Goal: Task Accomplishment & Management: Complete application form

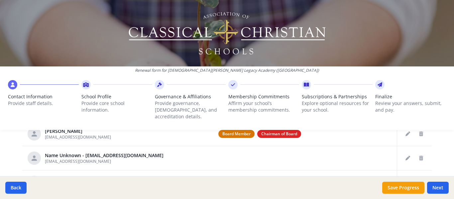
scroll to position [313, 0]
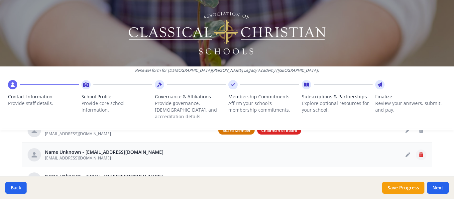
click at [420, 153] on icon "Delete staff" at bounding box center [421, 155] width 4 height 5
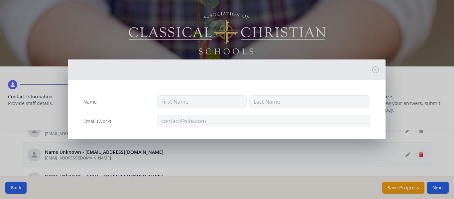
type input "[EMAIL_ADDRESS][DOMAIN_NAME]"
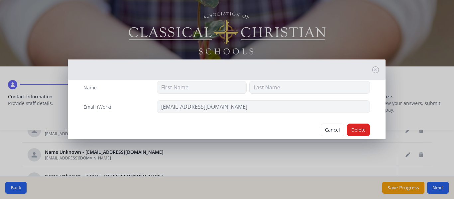
scroll to position [16, 0]
click at [353, 125] on button "Delete" at bounding box center [358, 128] width 23 height 13
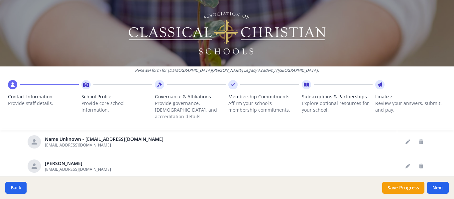
scroll to position [327, 0]
click at [421, 135] on button "Delete staff" at bounding box center [421, 140] width 11 height 11
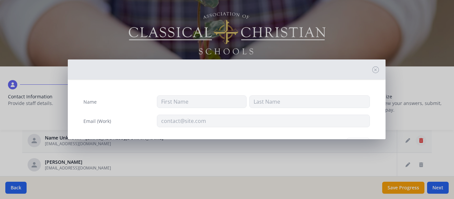
type input "[EMAIL_ADDRESS][DOMAIN_NAME]"
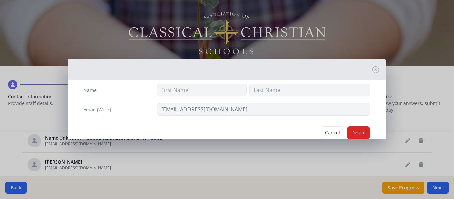
scroll to position [14, 0]
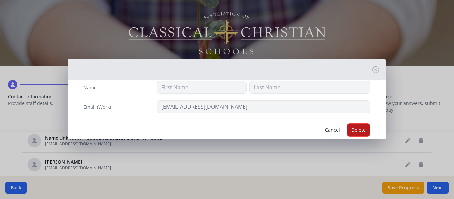
click at [352, 129] on button "Delete" at bounding box center [358, 130] width 23 height 13
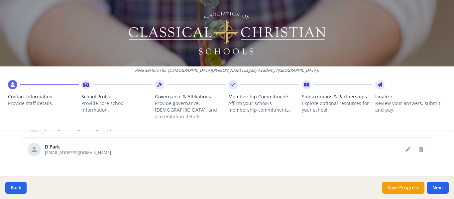
scroll to position [349, 0]
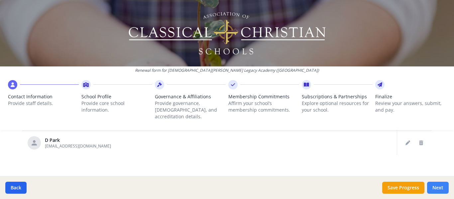
click at [434, 185] on button "Next" at bounding box center [438, 188] width 22 height 12
type input "[PHONE_NUMBER]"
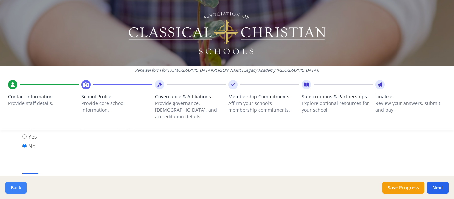
click at [20, 186] on button "Back" at bounding box center [15, 188] width 21 height 12
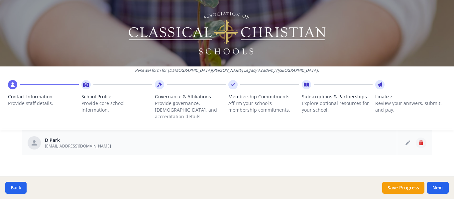
click at [419, 141] on icon "Delete staff" at bounding box center [421, 143] width 4 height 5
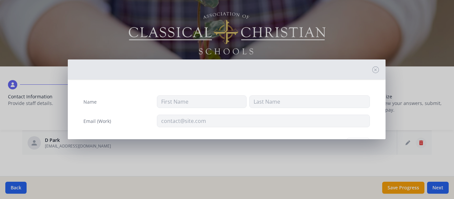
type input "D"
type input "Park"
type input "[EMAIL_ADDRESS][DOMAIN_NAME]"
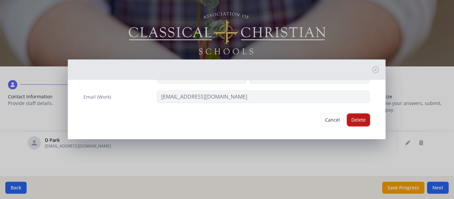
click at [357, 117] on button "Delete" at bounding box center [358, 120] width 23 height 13
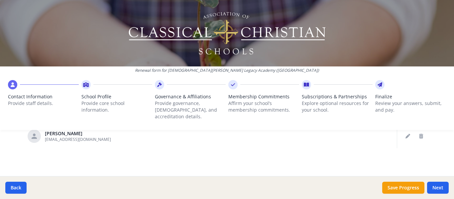
scroll to position [325, 0]
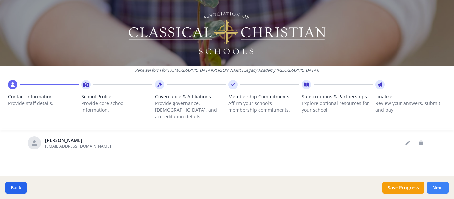
click at [436, 187] on button "Next" at bounding box center [438, 188] width 22 height 12
type input "[PHONE_NUMBER]"
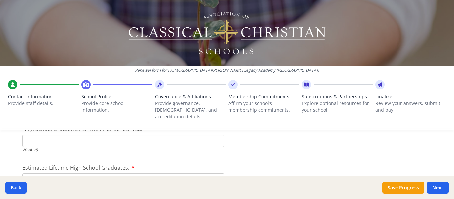
scroll to position [1070, 0]
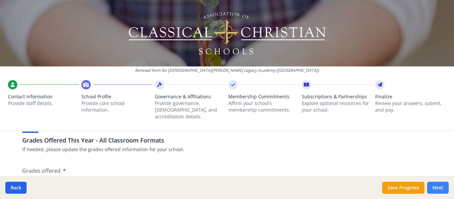
click at [435, 186] on button "Next" at bounding box center [438, 188] width 22 height 12
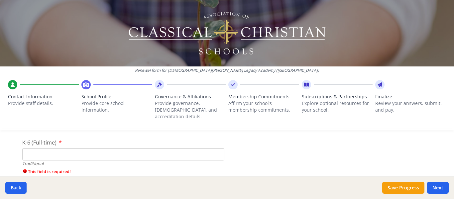
scroll to position [1473, 0]
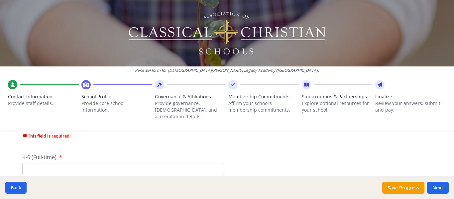
click at [66, 164] on input "K-6 (Full-time)" at bounding box center [123, 169] width 202 height 12
type input "70"
click at [30, 167] on input "7-12 (Full-time)" at bounding box center [123, 169] width 202 height 12
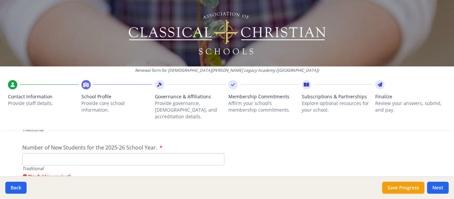
scroll to position [1565, 0]
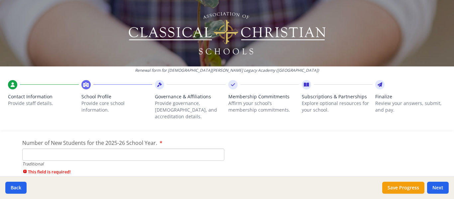
type input "54"
click at [35, 151] on input "Number of New Students for the 2025-26 School Year." at bounding box center [123, 155] width 202 height 12
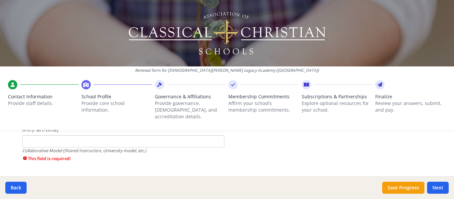
scroll to position [1652, 0]
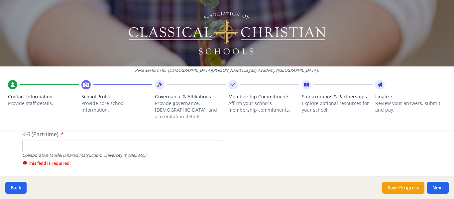
type input "15"
click at [60, 140] on input "K-6 (Part-time)" at bounding box center [123, 146] width 202 height 12
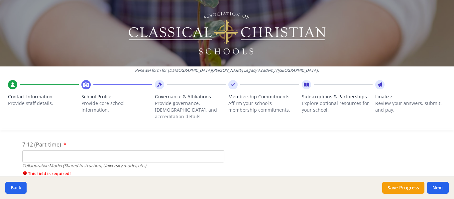
scroll to position [1685, 0]
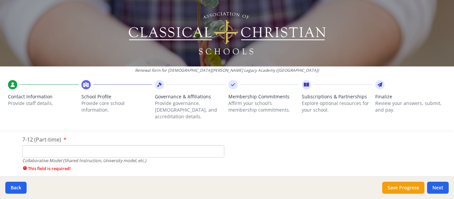
type input "0"
click at [37, 147] on input "7-12 (Part-time)" at bounding box center [123, 151] width 202 height 12
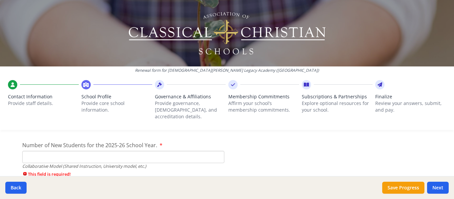
scroll to position [1723, 0]
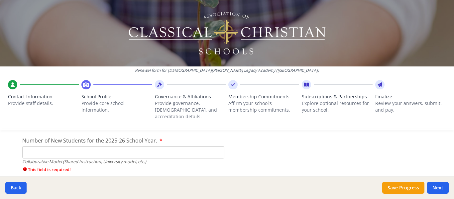
type input "0"
click at [56, 146] on input "Number of New Students for the 2025-26 School Year." at bounding box center [123, 152] width 202 height 12
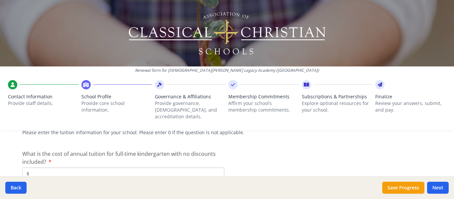
scroll to position [1804, 0]
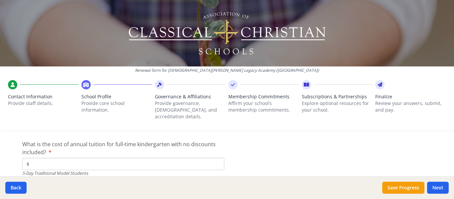
type input "0"
click at [51, 158] on input "$" at bounding box center [123, 164] width 202 height 12
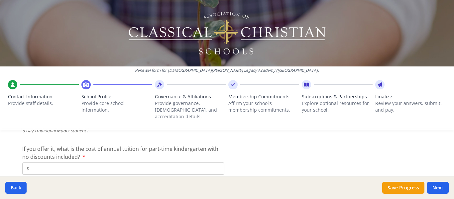
scroll to position [1851, 0]
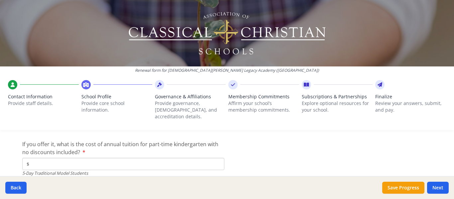
type input "$6 200"
click at [36, 159] on input "$" at bounding box center [123, 164] width 202 height 12
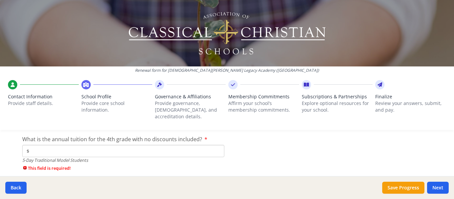
type input "$3 600"
click at [59, 145] on input "$" at bounding box center [123, 151] width 202 height 12
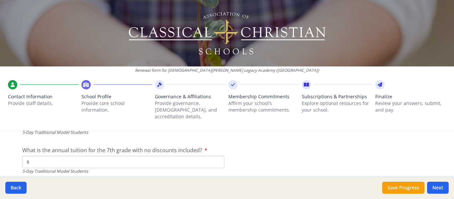
scroll to position [1936, 0]
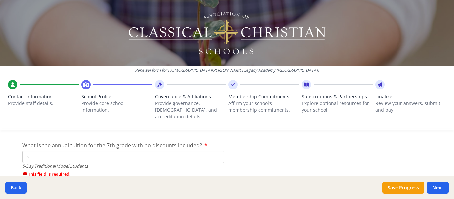
type input "$6 200"
click at [87, 152] on input "$" at bounding box center [123, 157] width 202 height 12
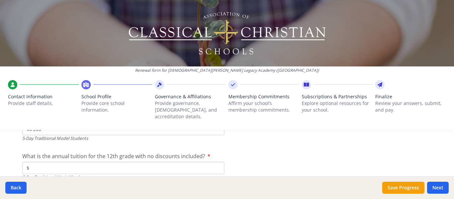
scroll to position [1969, 0]
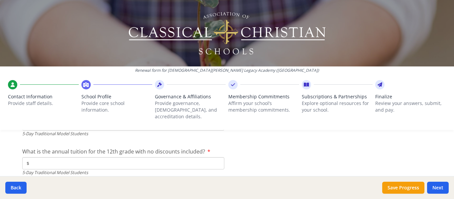
type input "$6 200"
click at [62, 157] on input "$" at bounding box center [123, 163] width 202 height 12
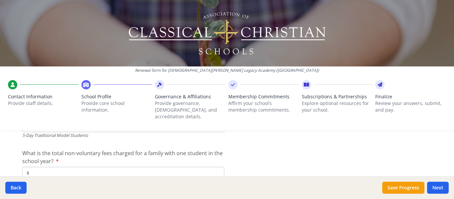
scroll to position [2010, 0]
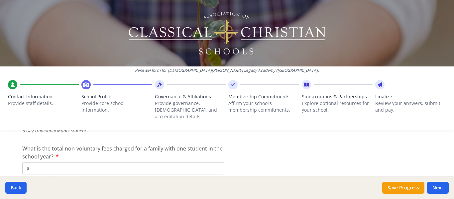
type input "$6 200"
click at [44, 162] on input "$" at bounding box center [123, 168] width 202 height 12
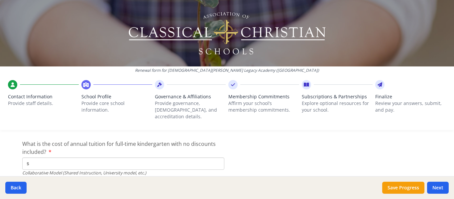
scroll to position [2112, 0]
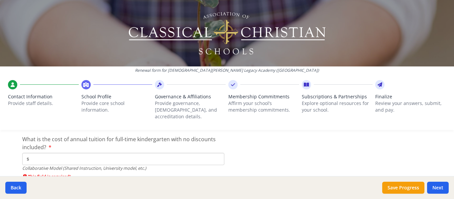
type input "$0"
click at [47, 157] on input "$" at bounding box center [123, 159] width 202 height 12
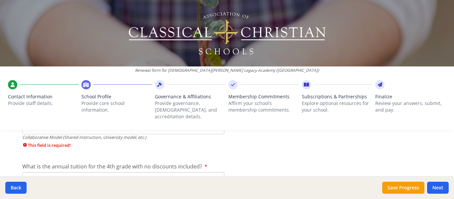
scroll to position [2182, 0]
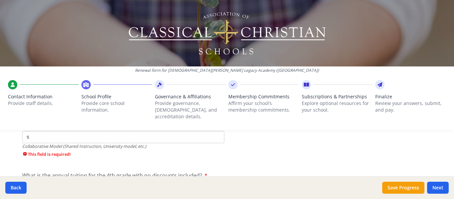
type input "$0"
click at [38, 128] on div "Renewal form for [DEMOGRAPHIC_DATA][PERSON_NAME] Legacy Academy ([GEOGRAPHIC_DA…" at bounding box center [227, 67] width 454 height 135
click at [37, 131] on input "$" at bounding box center [123, 137] width 202 height 12
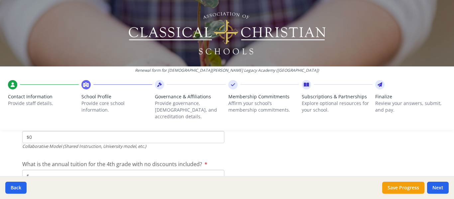
type input "$0"
click at [71, 170] on input "$" at bounding box center [123, 176] width 202 height 12
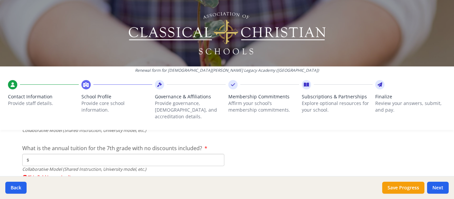
scroll to position [2241, 0]
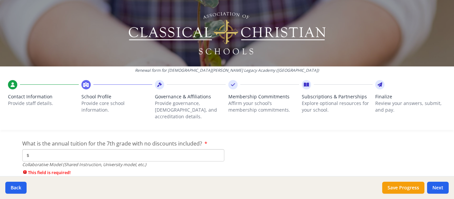
type input "$0"
click at [55, 149] on input "$" at bounding box center [123, 155] width 202 height 12
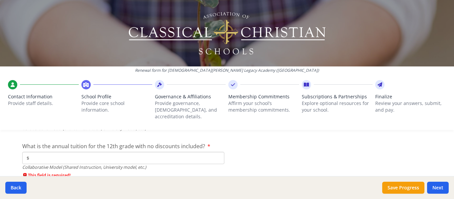
scroll to position [2282, 0]
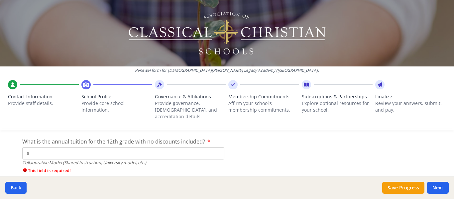
type input "$0"
click at [70, 149] on input "$" at bounding box center [123, 153] width 202 height 12
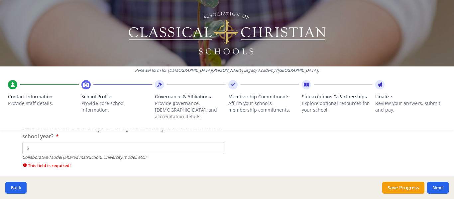
scroll to position [2339, 0]
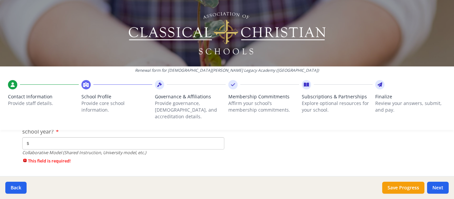
type input "$0"
click at [46, 150] on div "Collaborative Model (Shared Instruction, University model, etc.)" at bounding box center [123, 153] width 202 height 6
click at [43, 140] on input "$" at bounding box center [123, 143] width 202 height 12
type input "$0"
click at [440, 189] on button "Next" at bounding box center [438, 188] width 22 height 12
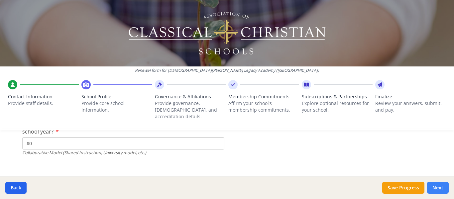
click at [438, 185] on button "Next" at bounding box center [438, 188] width 22 height 12
click at [434, 187] on button "Next" at bounding box center [438, 188] width 22 height 12
click at [404, 187] on button "Save Progress" at bounding box center [403, 188] width 42 height 12
type input "[PHONE_NUMBER]"
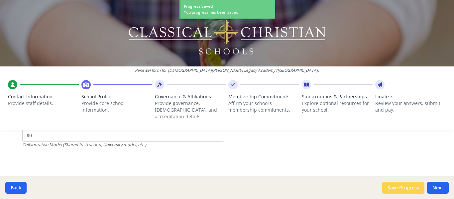
scroll to position [2282, 0]
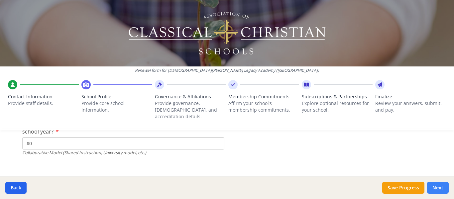
click at [437, 188] on button "Next" at bounding box center [438, 188] width 22 height 12
click at [439, 191] on button "Next" at bounding box center [438, 188] width 22 height 12
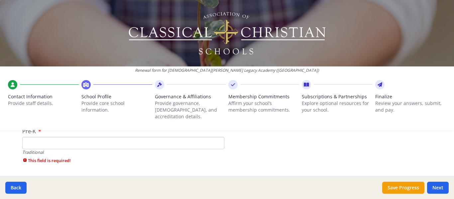
scroll to position [1435, 0]
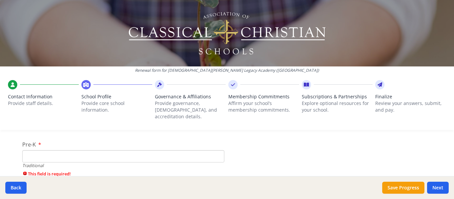
click at [43, 152] on input "Pre-K" at bounding box center [123, 156] width 202 height 12
type input "0"
click at [440, 183] on button "Next" at bounding box center [438, 188] width 22 height 12
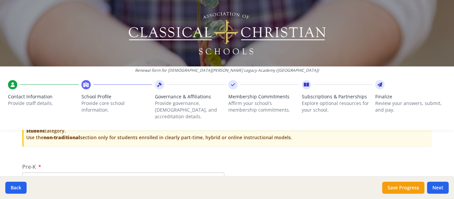
scroll to position [1430, 0]
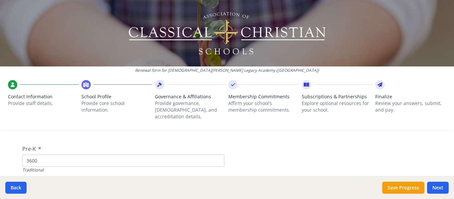
click at [35, 156] on input "3600" at bounding box center [123, 161] width 202 height 12
type input "3"
type input "9"
click at [438, 190] on button "Next" at bounding box center [438, 188] width 22 height 12
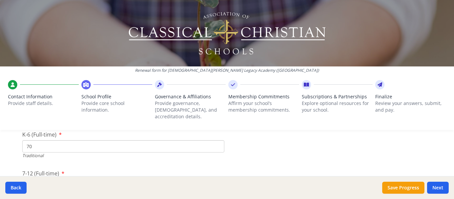
click at [28, 140] on input "70" at bounding box center [123, 146] width 202 height 12
type input "7"
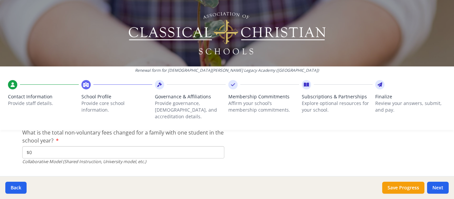
scroll to position [2329, 0]
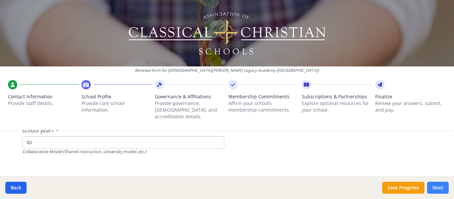
type input "61"
click at [436, 189] on button "Next" at bounding box center [438, 188] width 22 height 12
click at [157, 85] on icon at bounding box center [159, 84] width 5 height 7
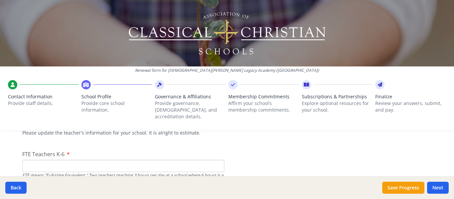
scroll to position [412, 0]
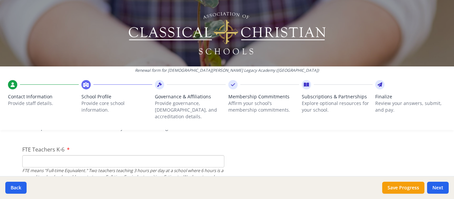
click at [33, 157] on input "FTE Teachers K-6" at bounding box center [123, 161] width 202 height 12
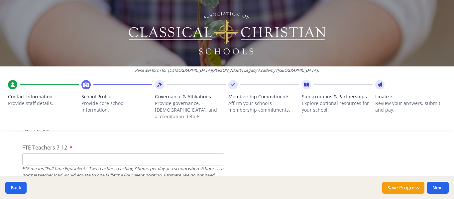
scroll to position [470, 0]
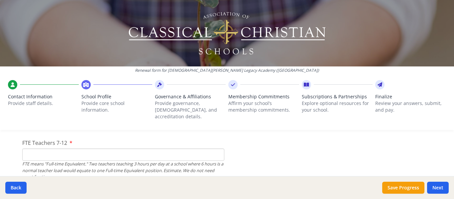
type input "7"
click at [33, 149] on input "FTE Teachers 7-12" at bounding box center [123, 155] width 202 height 12
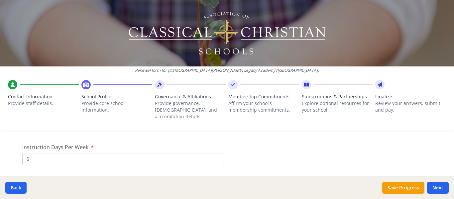
scroll to position [568, 0]
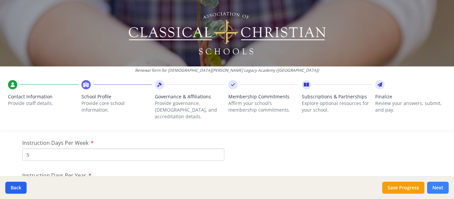
type input "6"
click at [437, 185] on button "Next" at bounding box center [438, 188] width 22 height 12
click at [437, 188] on button "Next" at bounding box center [438, 188] width 22 height 12
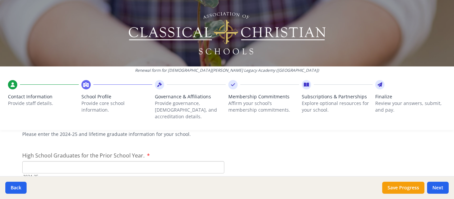
scroll to position [964, 0]
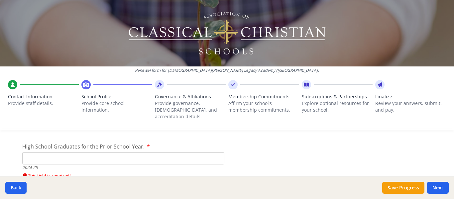
click at [32, 152] on input "High School Graduates for the Prior School Year." at bounding box center [123, 158] width 202 height 12
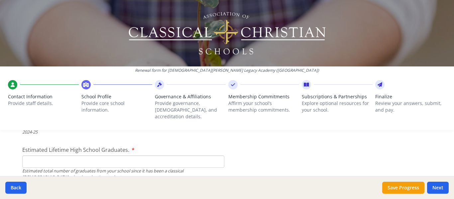
scroll to position [1004, 0]
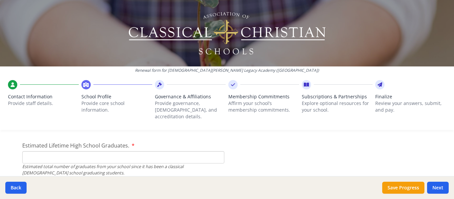
type input "7"
click at [63, 151] on input "Estimated Lifetime High School Graduates." at bounding box center [123, 157] width 202 height 12
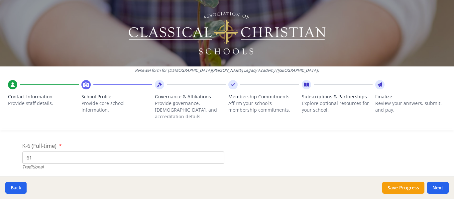
scroll to position [1436, 0]
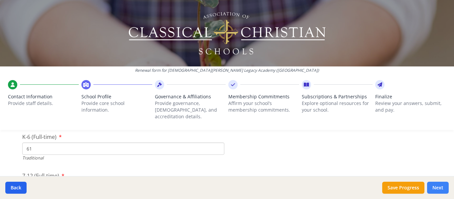
type input "45"
click at [438, 189] on button "Next" at bounding box center [438, 188] width 22 height 12
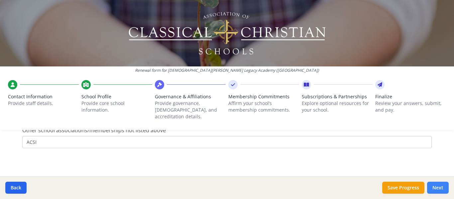
scroll to position [499, 0]
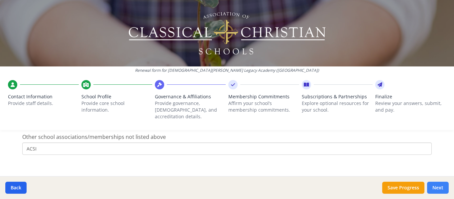
click at [438, 189] on button "Next" at bounding box center [438, 188] width 22 height 12
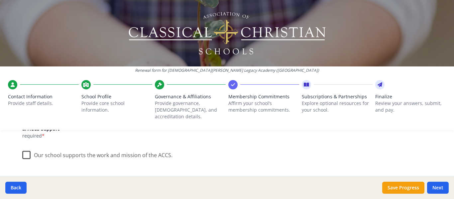
scroll to position [102, 0]
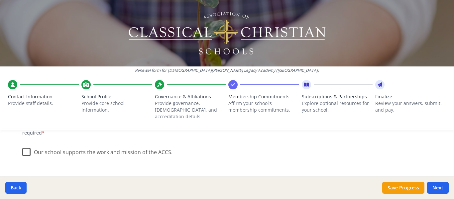
click at [22, 149] on label "Our school supports the work and mission of the ACCS." at bounding box center [97, 151] width 150 height 14
click at [0, 0] on input "Our school supports the work and mission of the ACCS." at bounding box center [0, 0] width 0 height 0
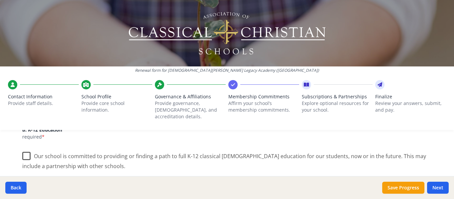
scroll to position [160, 0]
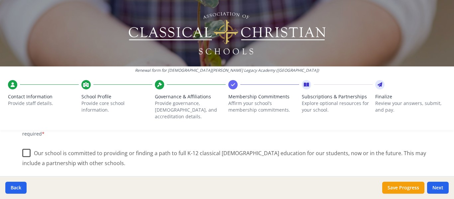
click at [23, 147] on label "Our school is committed to providing or finding a path to full K-12 classical […" at bounding box center [226, 156] width 409 height 22
click at [0, 0] on input "Our school is committed to providing or finding a path to full K-12 classical […" at bounding box center [0, 0] width 0 height 0
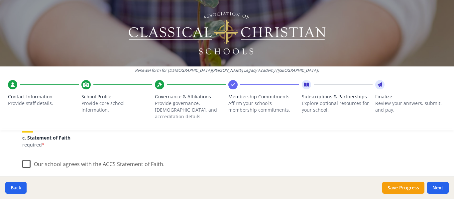
scroll to position [219, 0]
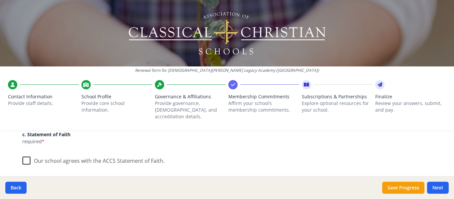
click at [23, 156] on label "Our school agrees with the ACCS Statement of Faith." at bounding box center [93, 159] width 142 height 14
click at [0, 0] on input "Our school agrees with the ACCS Statement of Faith." at bounding box center [0, 0] width 0 height 0
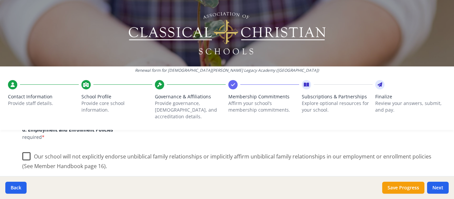
scroll to position [311, 0]
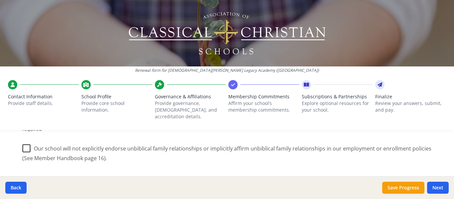
click at [23, 142] on label "Our school will not explicitly endorse unbiblical family relationships or impli…" at bounding box center [226, 151] width 409 height 22
click at [0, 0] on input "Our school will not explicitly endorse unbiblical family relationships or impli…" at bounding box center [0, 0] width 0 height 0
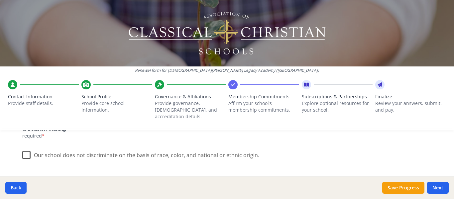
scroll to position [396, 0]
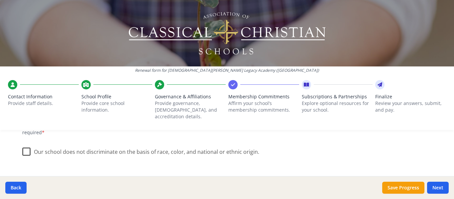
click at [25, 148] on label "Our school does not discriminate on the basis of race, color, and national or e…" at bounding box center [140, 150] width 237 height 14
click at [0, 0] on input "Our school does not discriminate on the basis of race, color, and national or e…" at bounding box center [0, 0] width 0 height 0
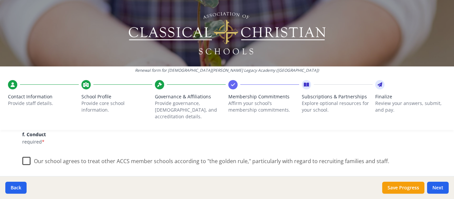
scroll to position [455, 0]
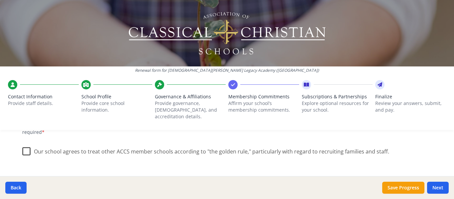
click at [22, 145] on label "Our school agrees to treat other ACCS member schools according to "the golden r…" at bounding box center [205, 150] width 367 height 14
click at [0, 0] on input "Our school agrees to treat other ACCS member schools according to "the golden r…" at bounding box center [0, 0] width 0 height 0
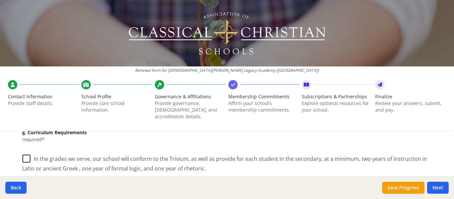
scroll to position [510, 0]
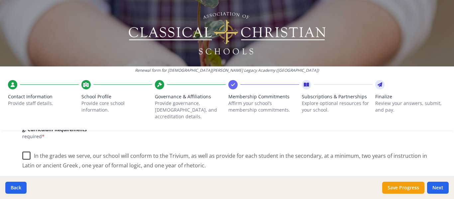
click at [25, 150] on label "In the grades we serve, our school will conform to the Trivium, as well as prov…" at bounding box center [226, 158] width 409 height 22
click at [0, 0] on input "In the grades we serve, our school will conform to the Trivium, as well as prov…" at bounding box center [0, 0] width 0 height 0
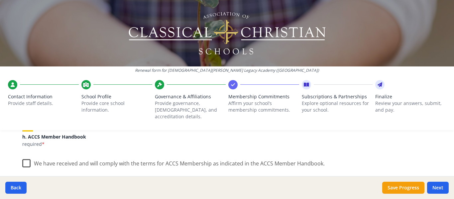
scroll to position [576, 0]
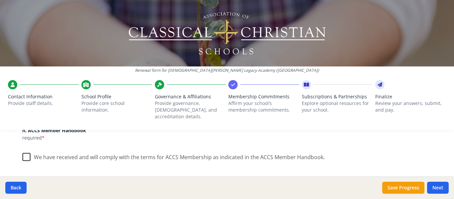
click at [24, 150] on label "We have received and will comply with the terms for ACCS Membership as indicate…" at bounding box center [173, 156] width 302 height 14
click at [0, 0] on input "We have received and will comply with the terms for ACCS Membership as indicate…" at bounding box center [0, 0] width 0 height 0
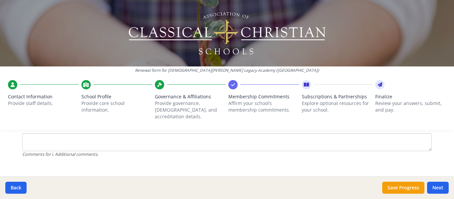
scroll to position [682, 0]
click at [438, 189] on button "Next" at bounding box center [438, 188] width 22 height 12
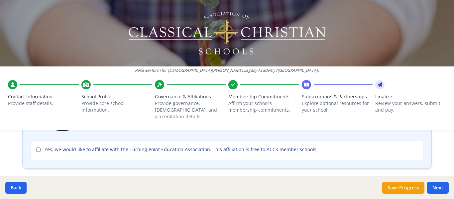
scroll to position [107, 0]
click at [36, 146] on input "Yes, we would like to affiliate with the Turning Point Education Association. T…" at bounding box center [38, 148] width 4 height 4
checkbox input "true"
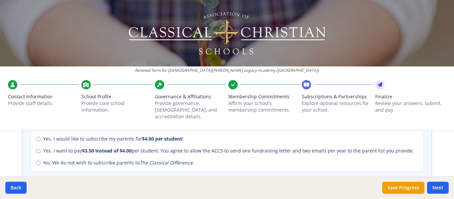
scroll to position [315, 0]
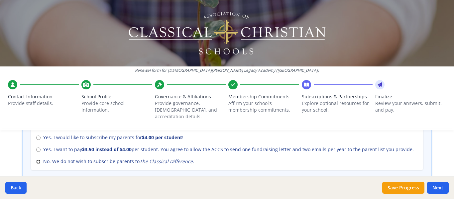
click at [36, 160] on input "No. We do not wish to subscribe parents to The Classical Difference ." at bounding box center [38, 162] width 4 height 4
radio input "true"
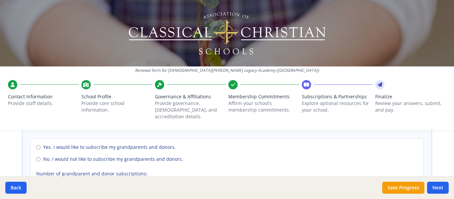
scroll to position [508, 0]
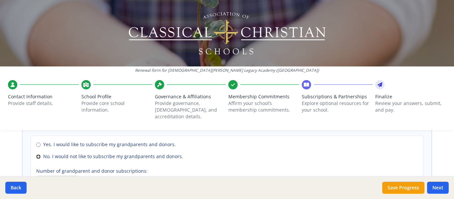
click at [36, 155] on input "No. I would not like to subscribe my grandparents and donors." at bounding box center [38, 157] width 4 height 4
radio input "true"
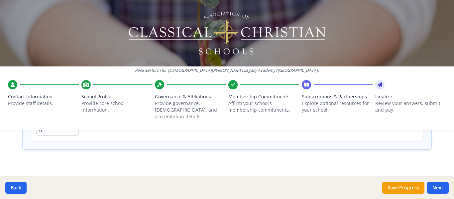
scroll to position [561, 0]
click at [435, 185] on button "Next" at bounding box center [438, 188] width 22 height 12
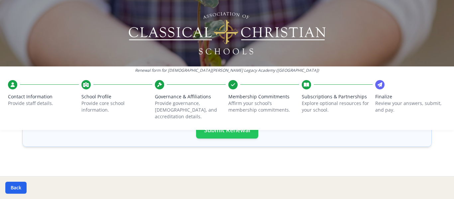
click at [233, 129] on button "Submit Renewal" at bounding box center [227, 129] width 62 height 17
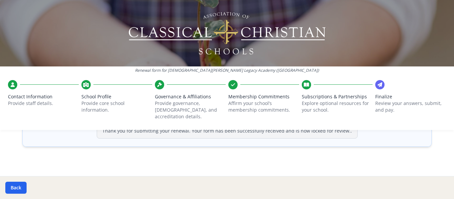
scroll to position [0, 0]
